Goal: Transaction & Acquisition: Book appointment/travel/reservation

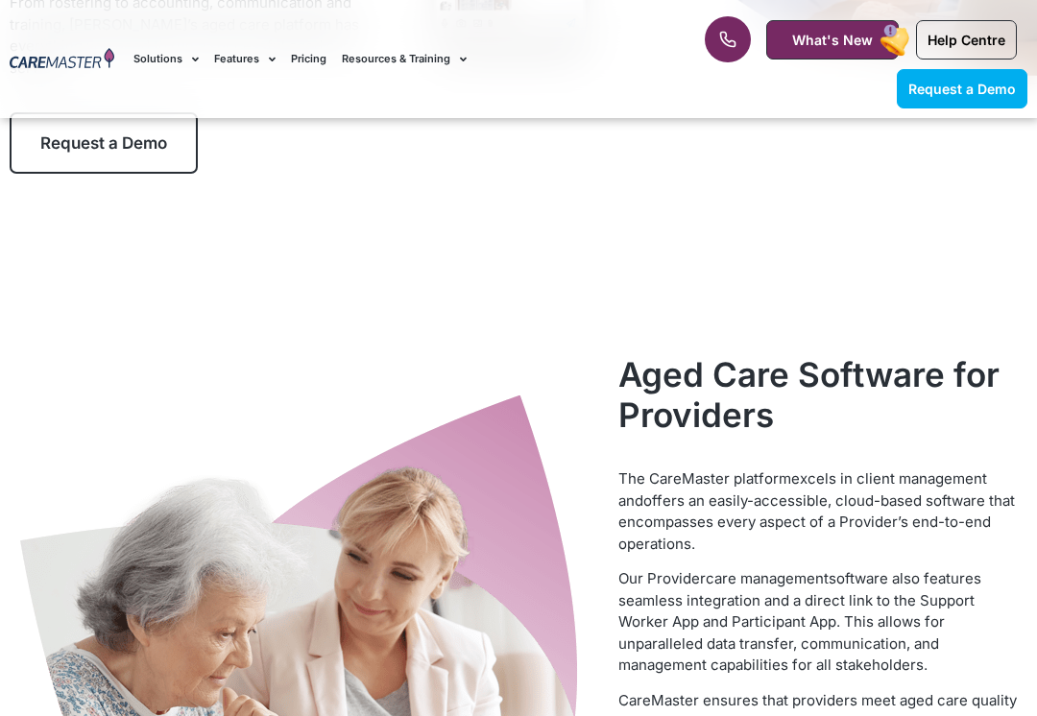
click at [60, 142] on span "Request a Demo" at bounding box center [103, 142] width 127 height 19
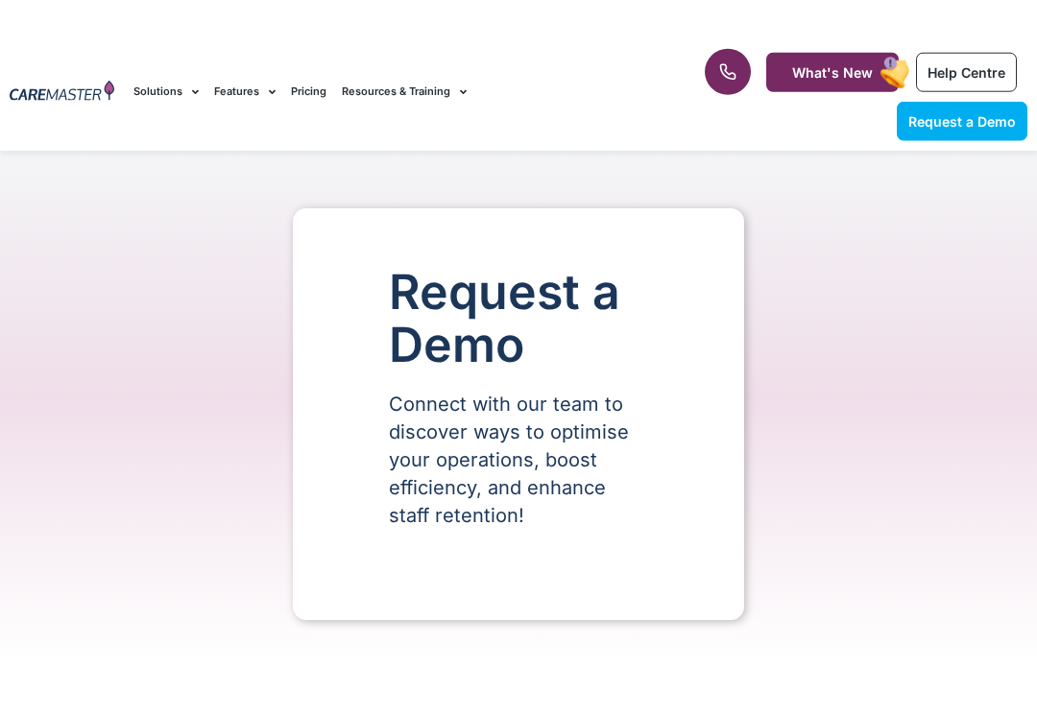
select select "**"
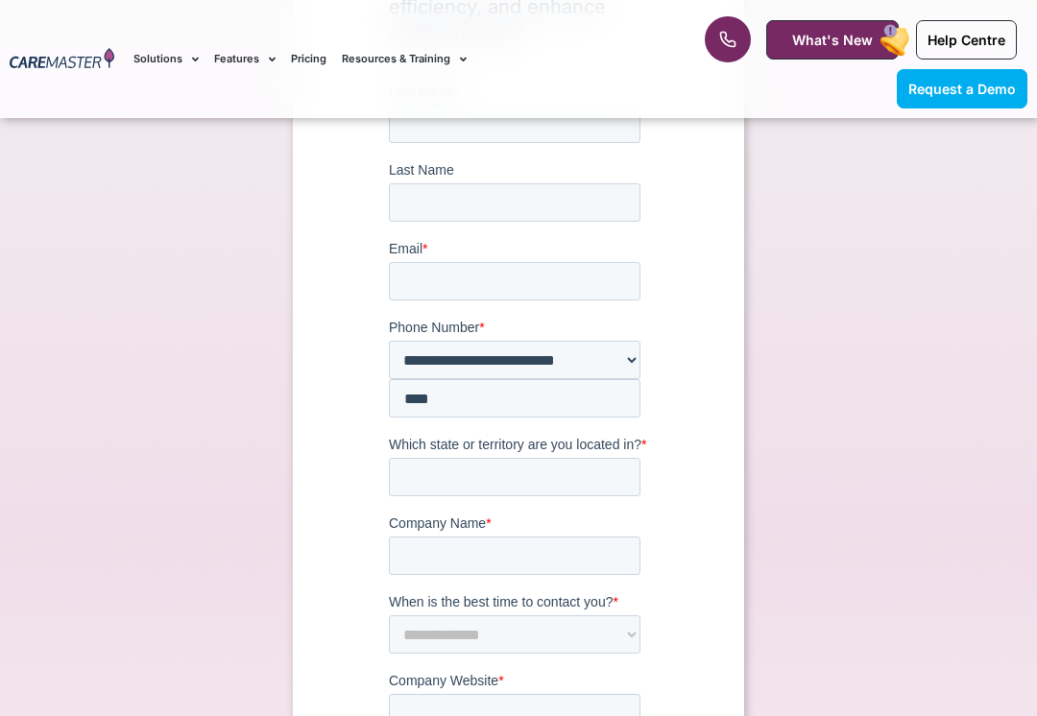
scroll to position [420, 0]
